Goal: Information Seeking & Learning: Learn about a topic

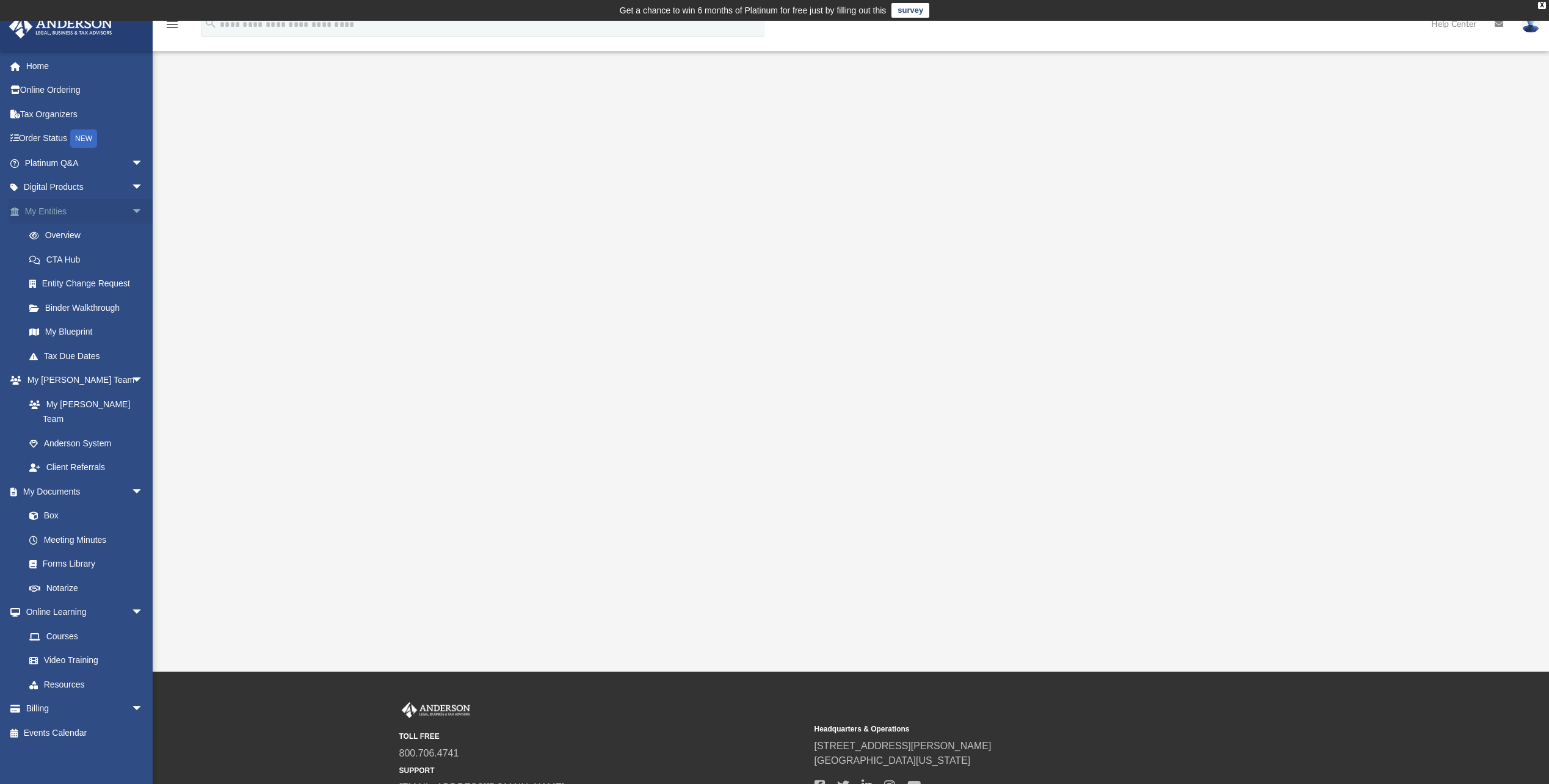
click at [57, 214] on link "My Entities arrow_drop_down" at bounding box center [85, 211] width 153 height 24
click at [66, 237] on link "Overview" at bounding box center [89, 235] width 145 height 24
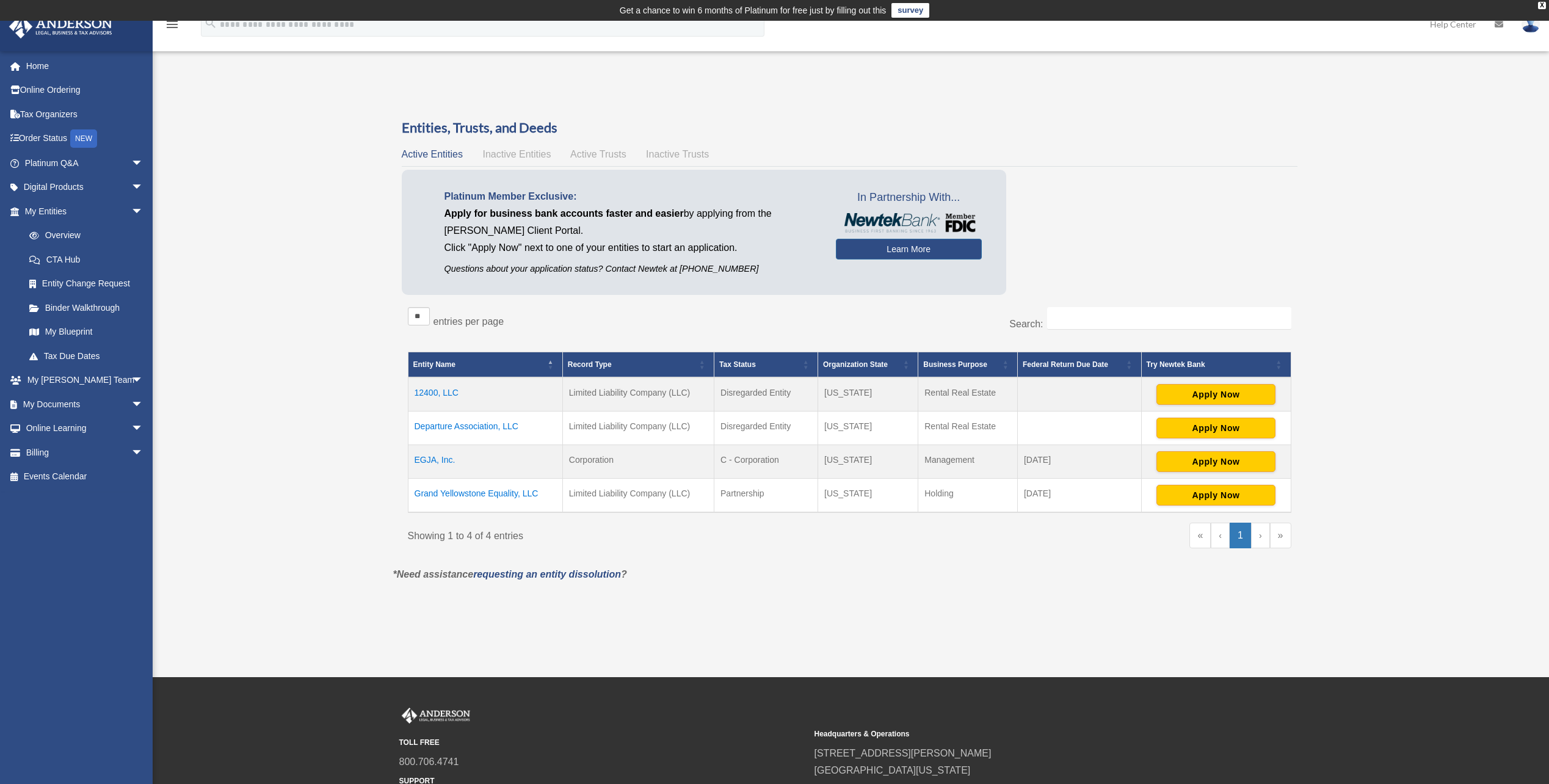
click at [606, 156] on span "Active Trusts" at bounding box center [598, 154] width 56 height 10
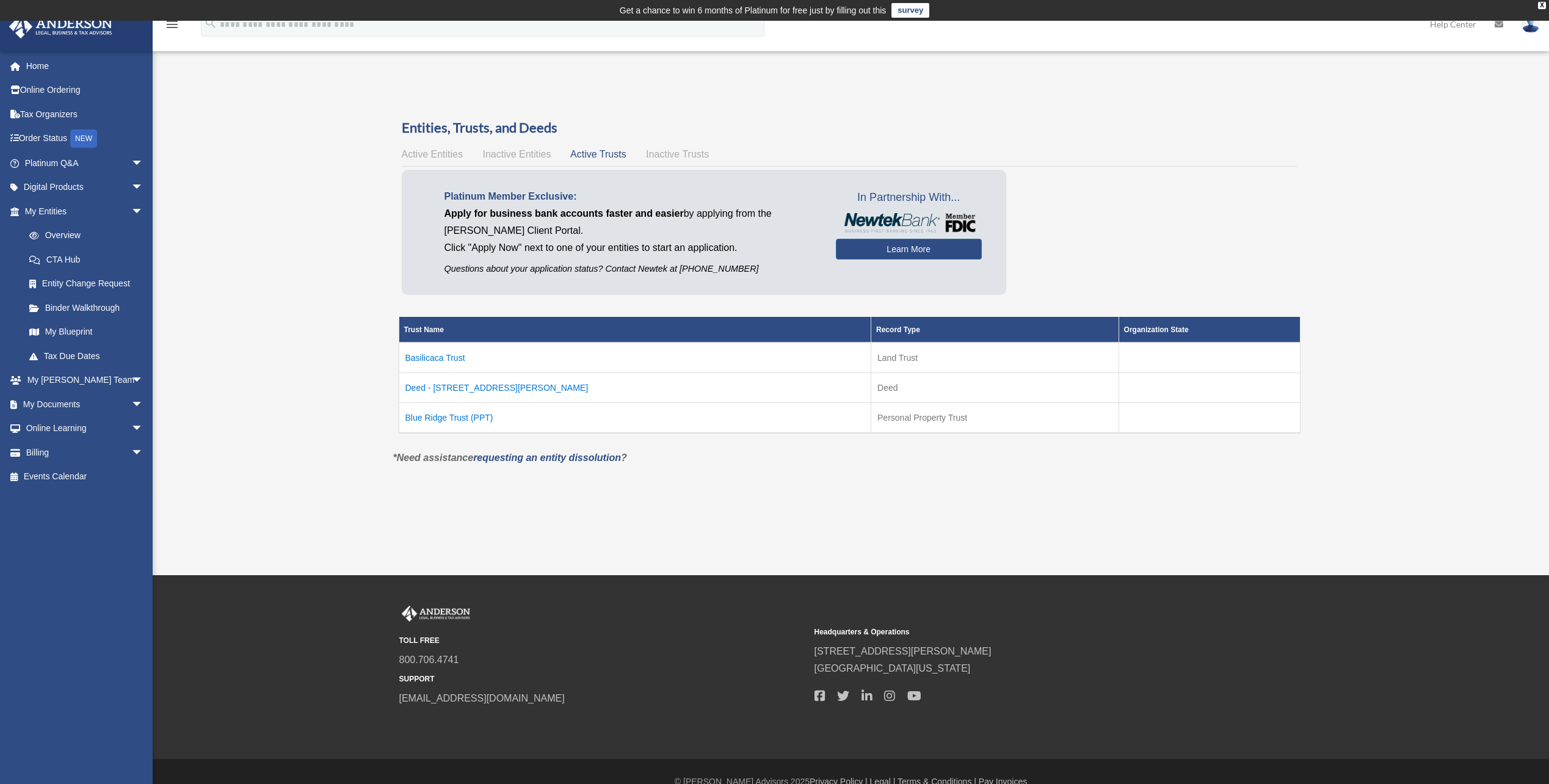
click at [448, 417] on td "Blue Ridge Trust (PPT)" at bounding box center [634, 418] width 473 height 30
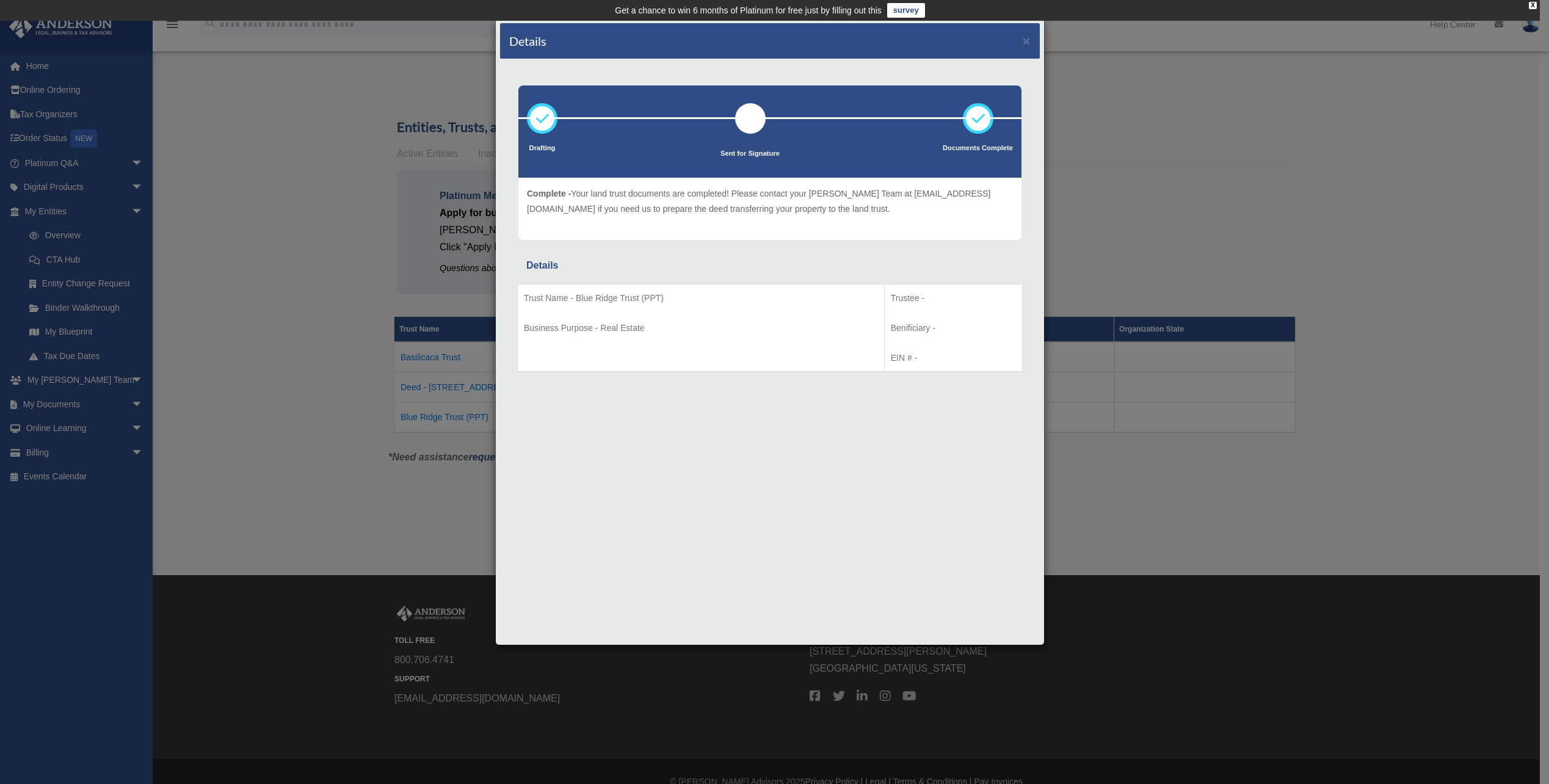
click at [1138, 163] on div "Details × Drafting Sent for Signature" at bounding box center [774, 392] width 1549 height 784
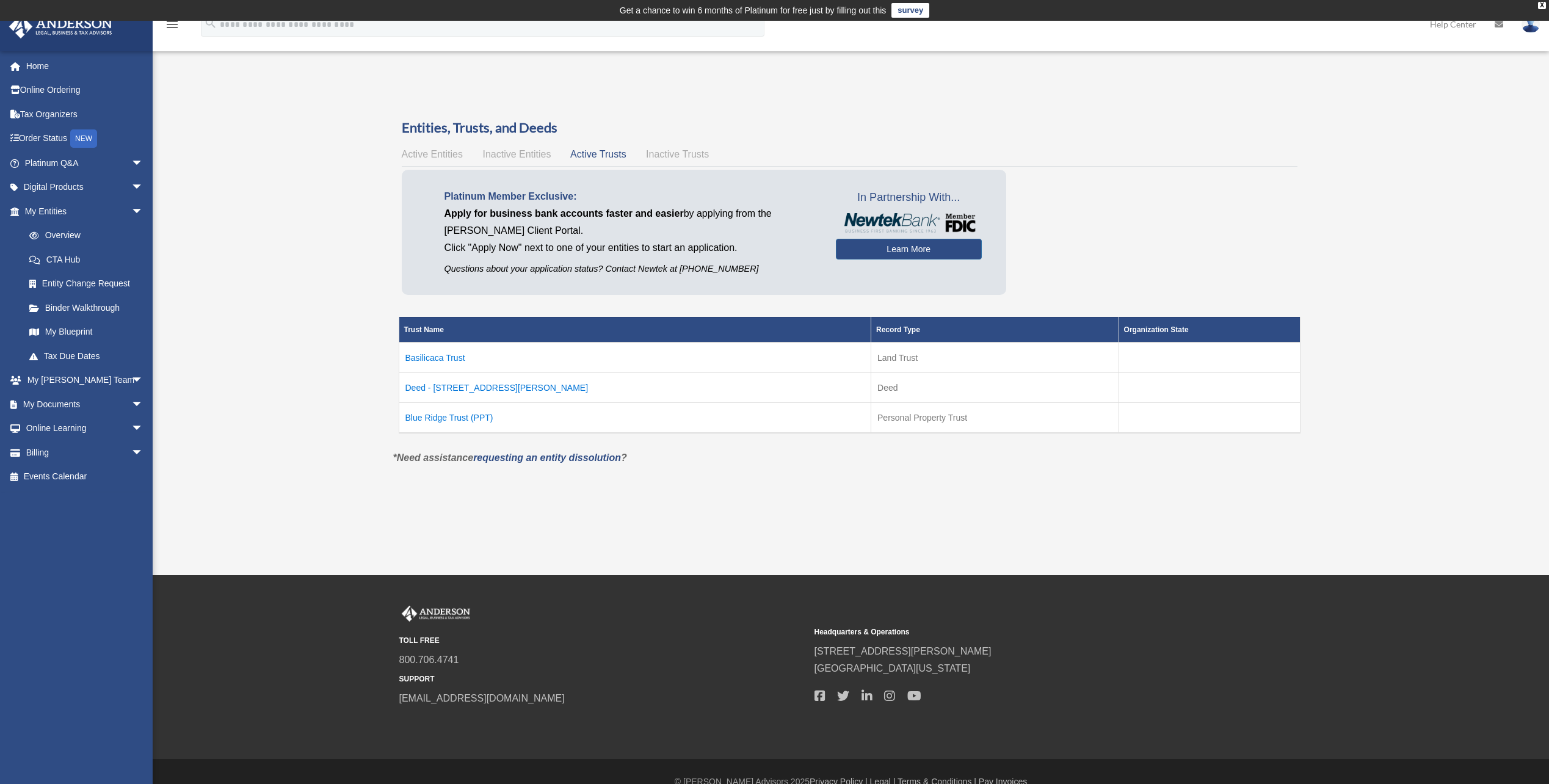
click at [454, 389] on td "Deed - [STREET_ADDRESS][PERSON_NAME]" at bounding box center [634, 387] width 473 height 30
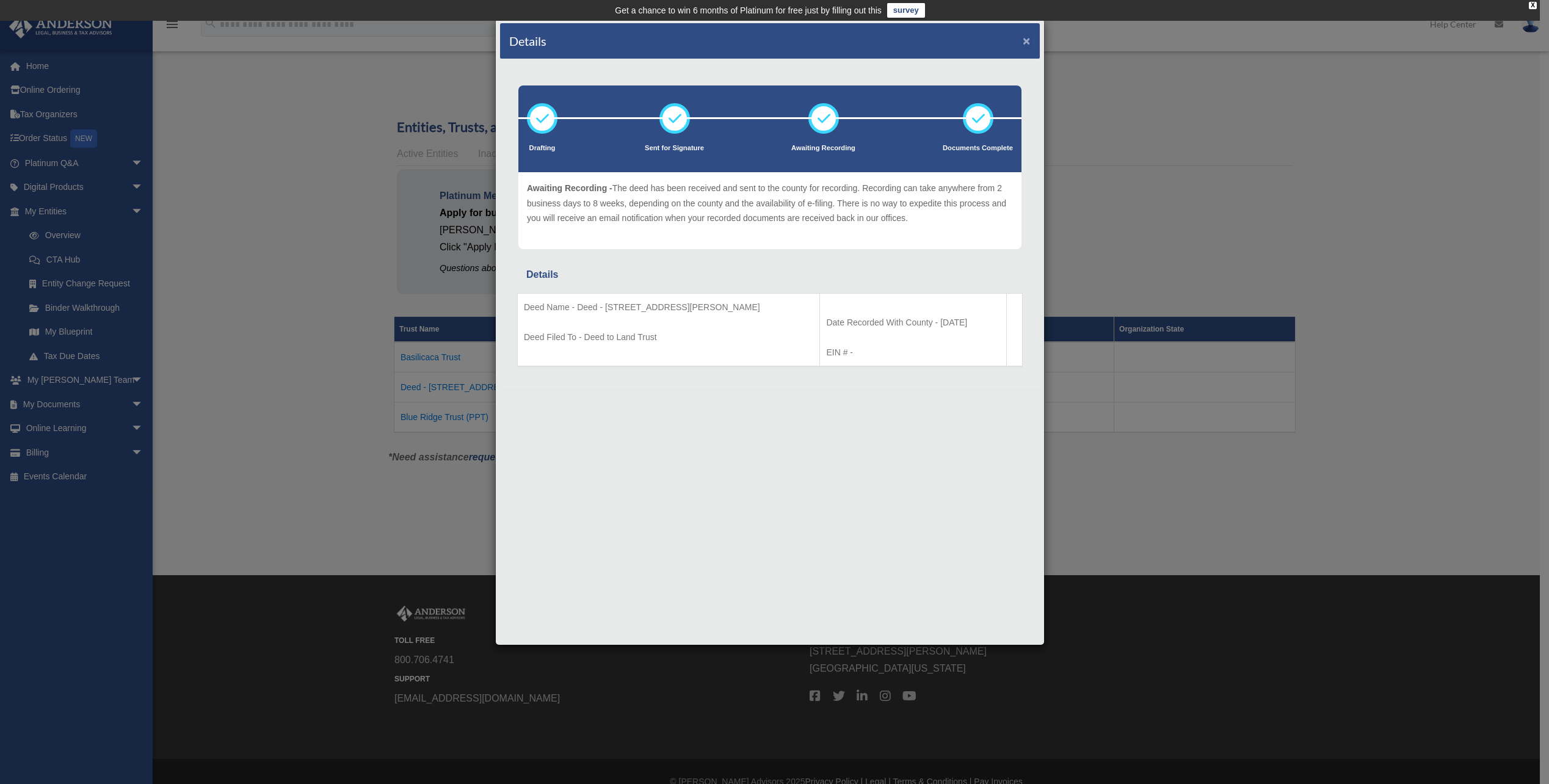
click at [1024, 41] on button "×" at bounding box center [1026, 40] width 8 height 13
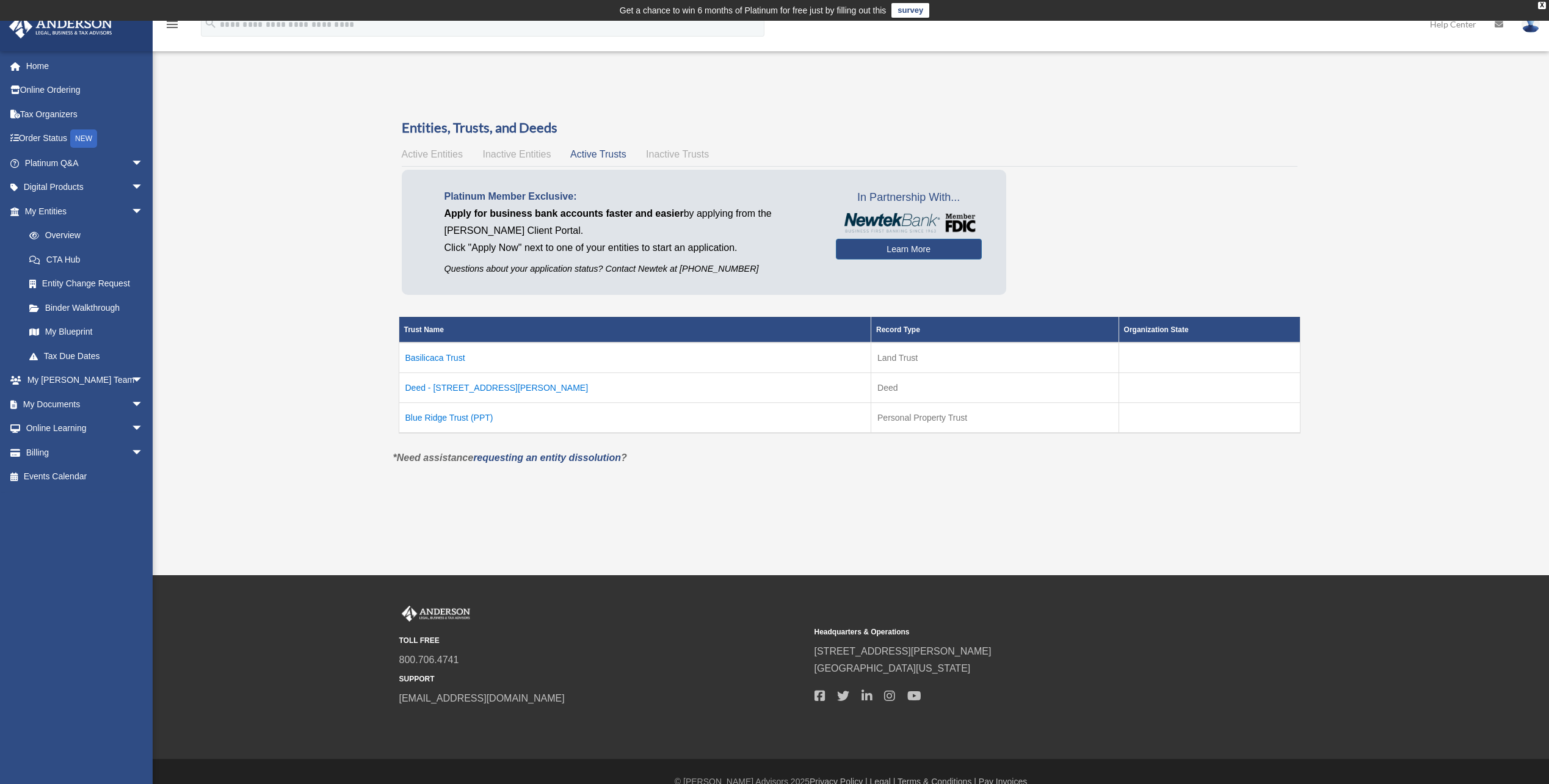
click at [452, 356] on td "Basilicaca Trust" at bounding box center [634, 358] width 473 height 30
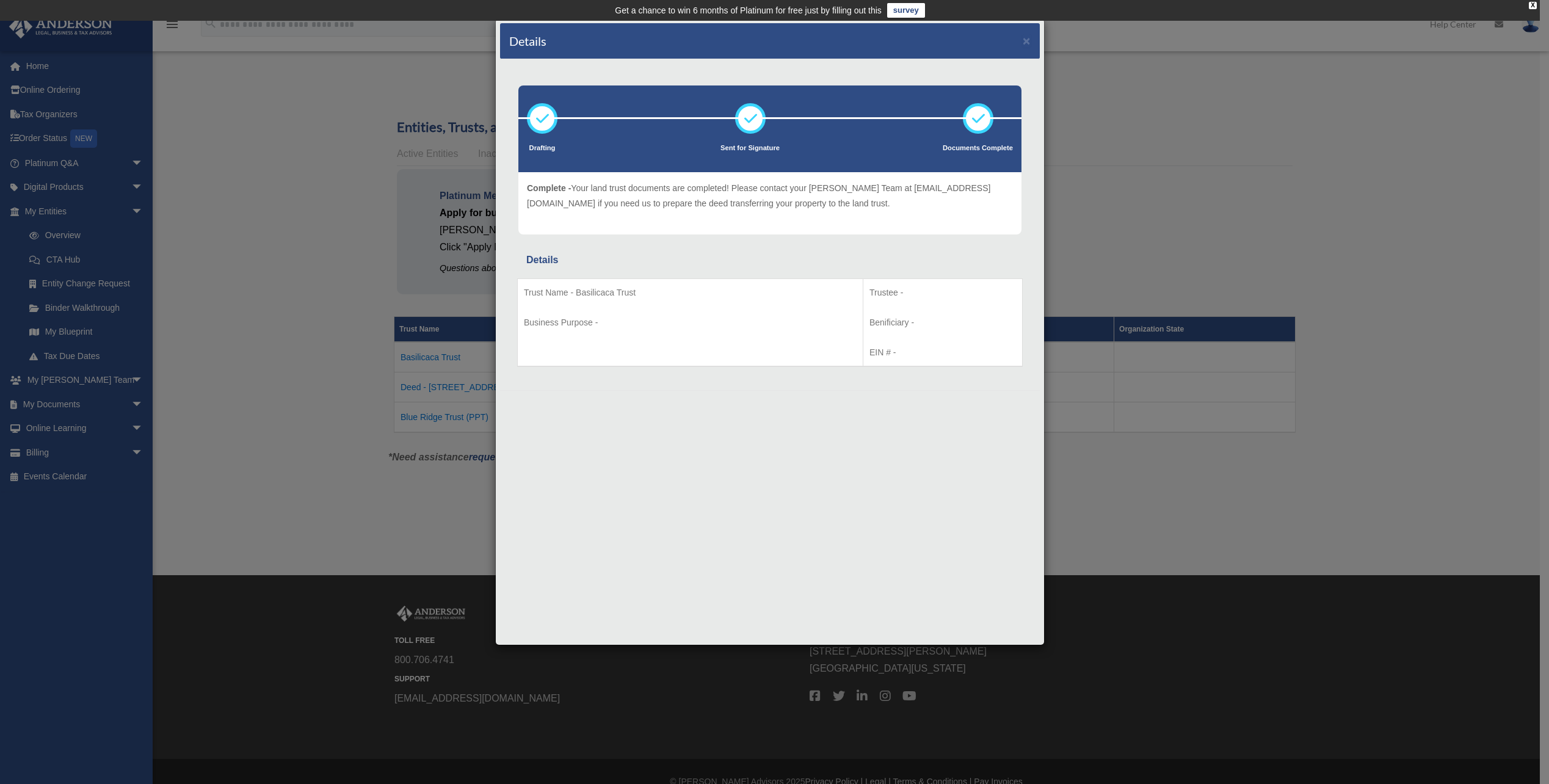
click at [1032, 43] on div "Details ×" at bounding box center [770, 41] width 540 height 36
click at [1027, 39] on button "×" at bounding box center [1026, 40] width 8 height 13
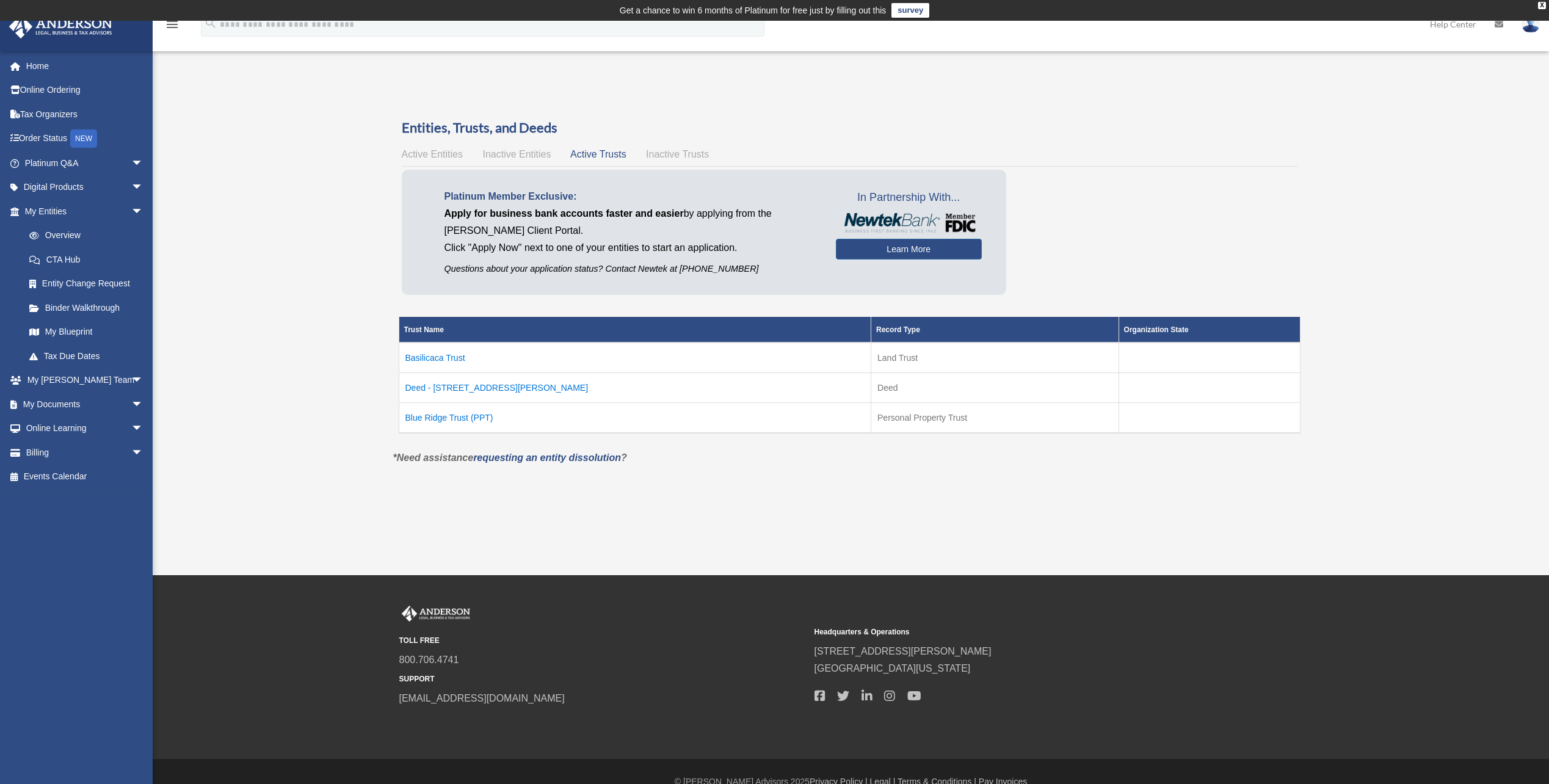
click at [447, 416] on td "Blue Ridge Trust (PPT)" at bounding box center [634, 418] width 473 height 30
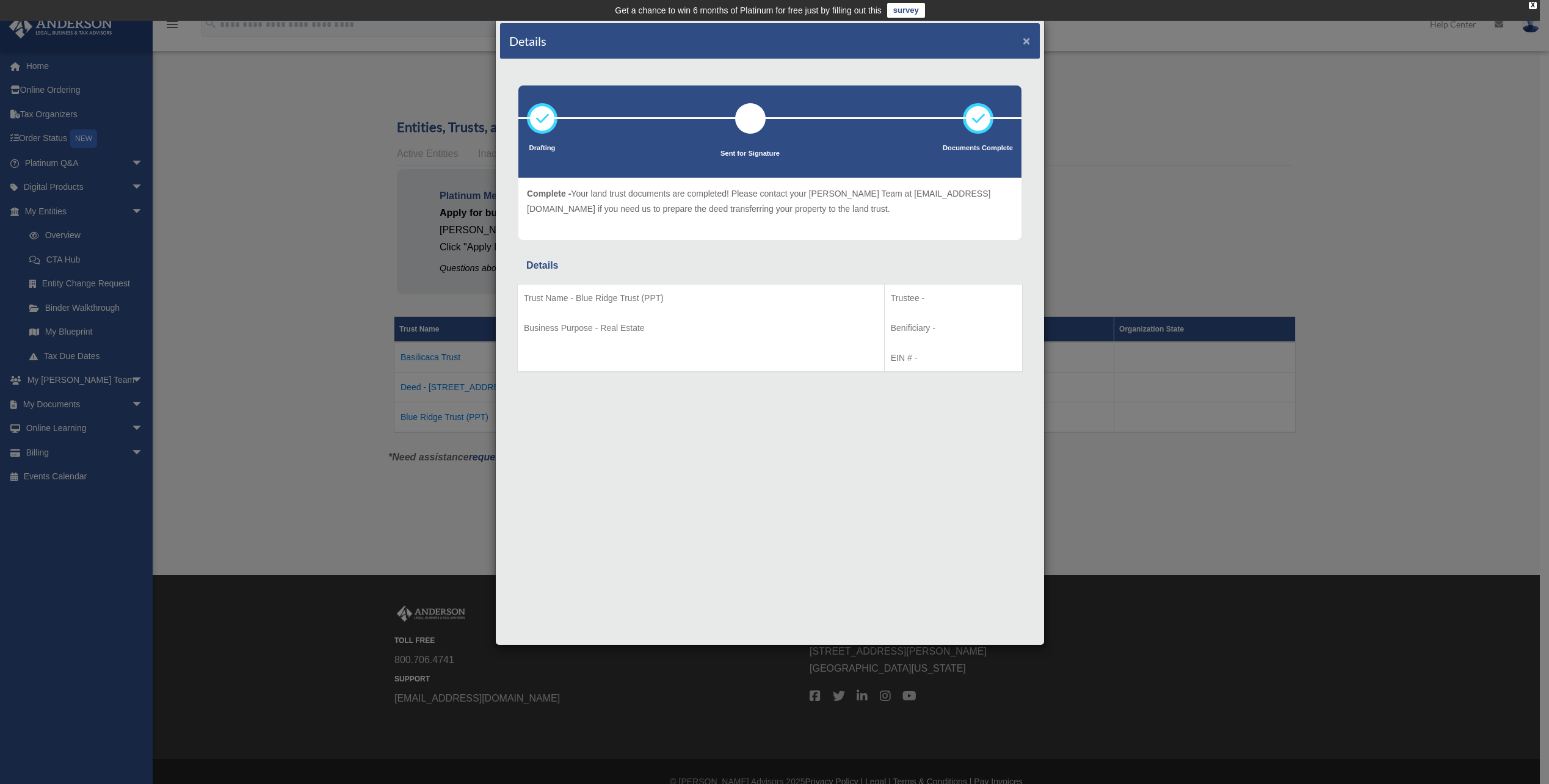
click at [1023, 45] on button "×" at bounding box center [1026, 40] width 8 height 13
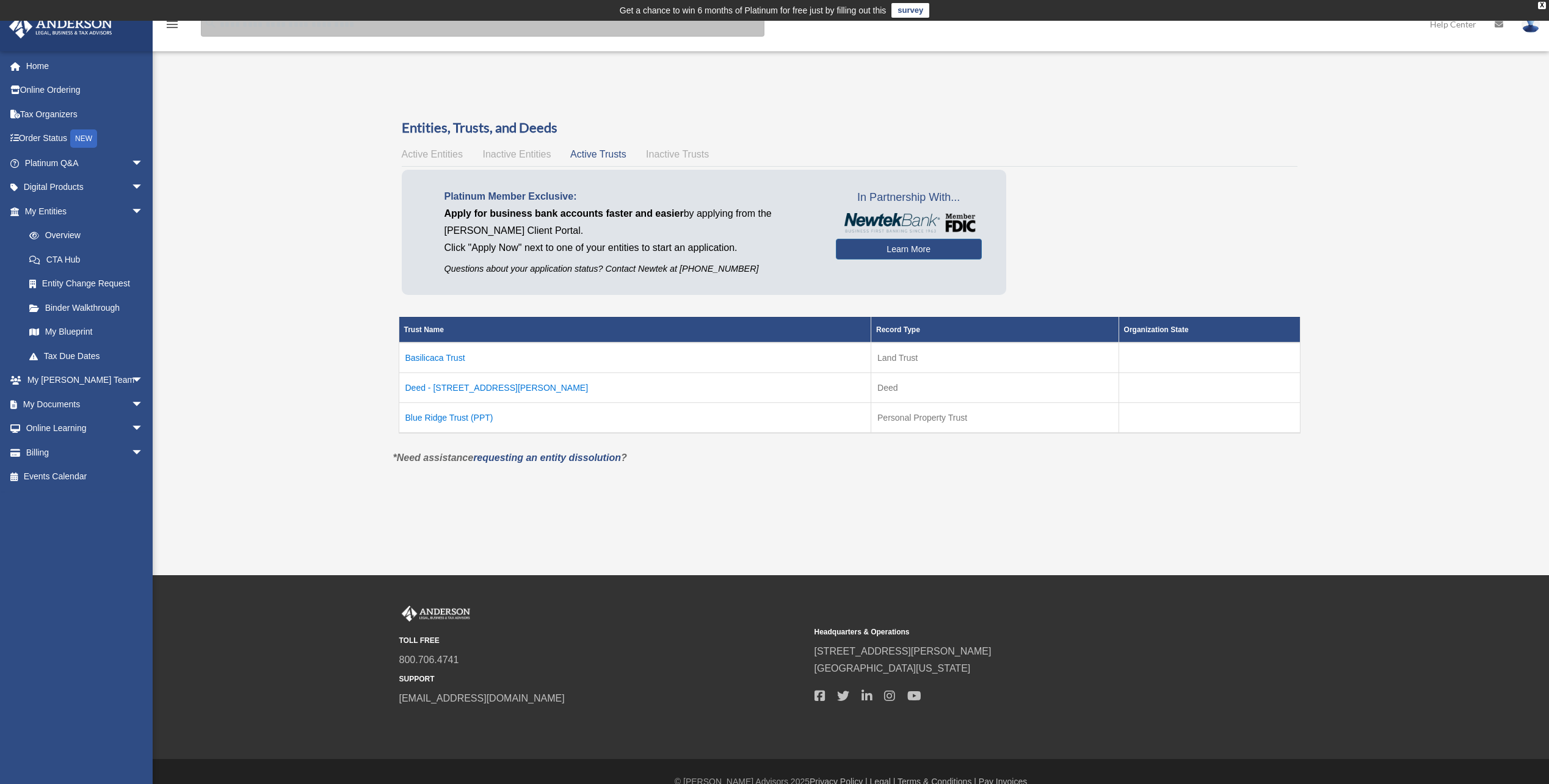
click at [290, 28] on input "search" at bounding box center [482, 24] width 564 height 24
type input "**********"
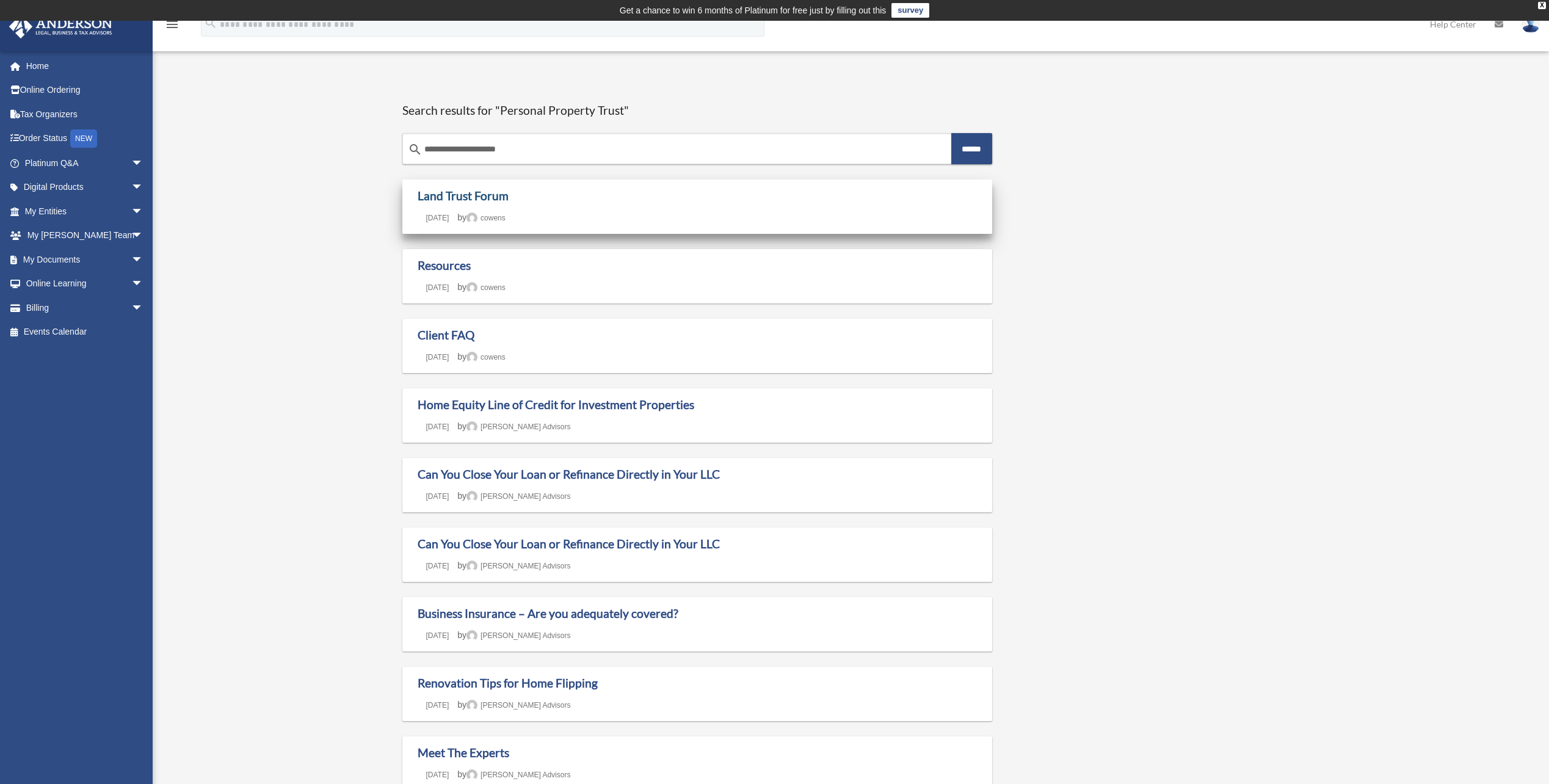
click at [451, 195] on link "Land Trust Forum" at bounding box center [463, 195] width 91 height 14
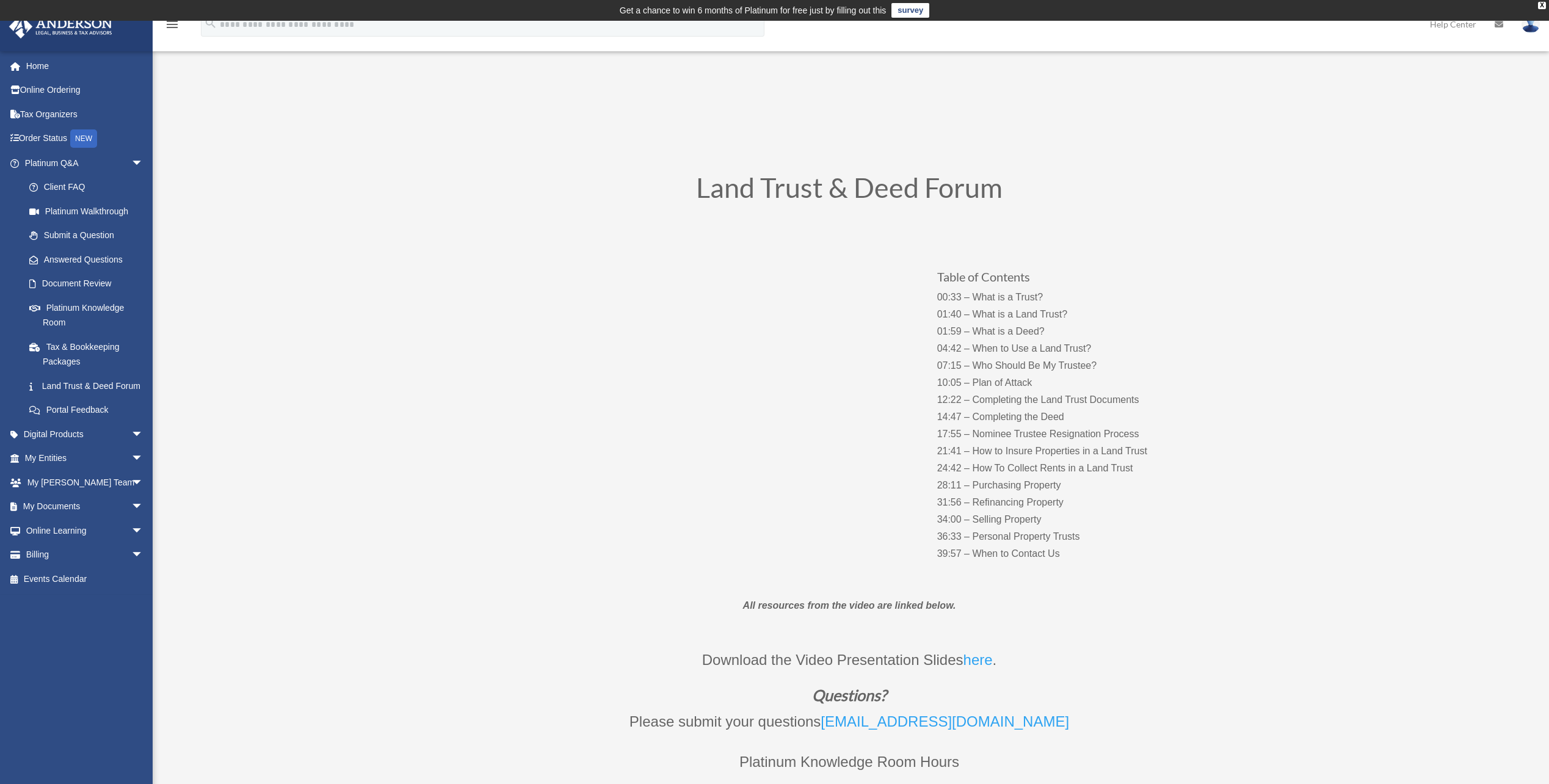
click at [711, 502] on div "Table of Contents 00:33 – What is a Trust? 01:40 – What is a Land Trust? 01:59 …" at bounding box center [849, 403] width 660 height 355
